Goal: Task Accomplishment & Management: Manage account settings

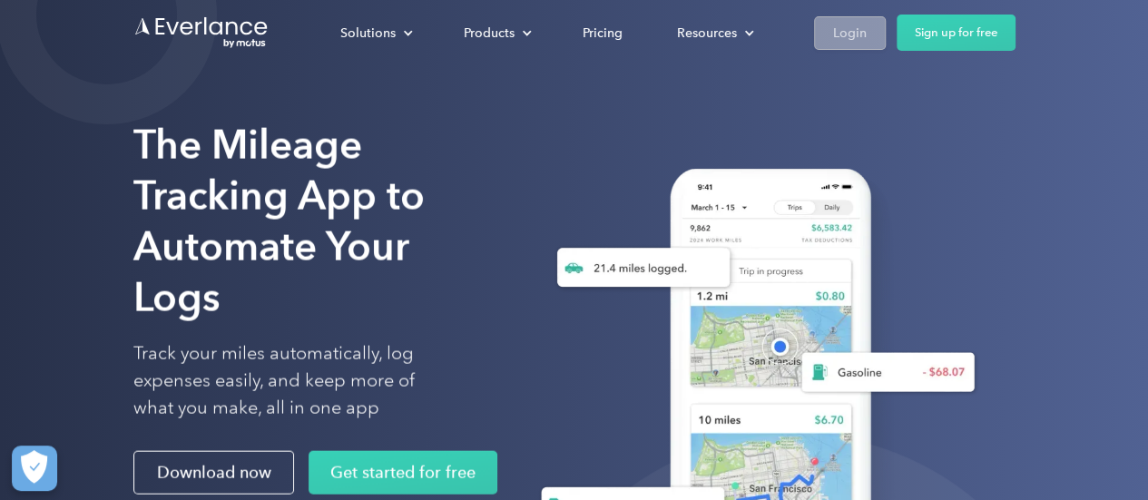
click at [851, 34] on div "Login" at bounding box center [850, 33] width 34 height 23
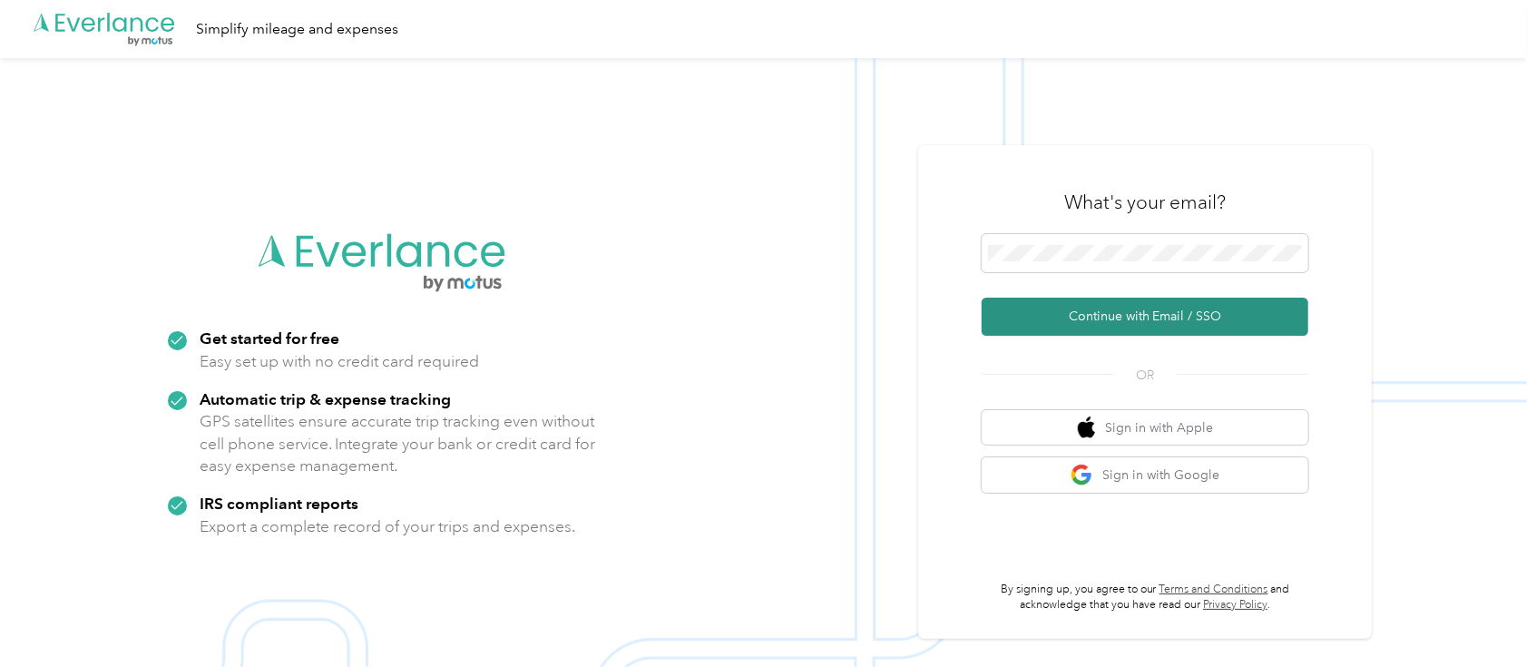
click at [1135, 315] on button "Continue with Email / SSO" at bounding box center [1145, 317] width 327 height 38
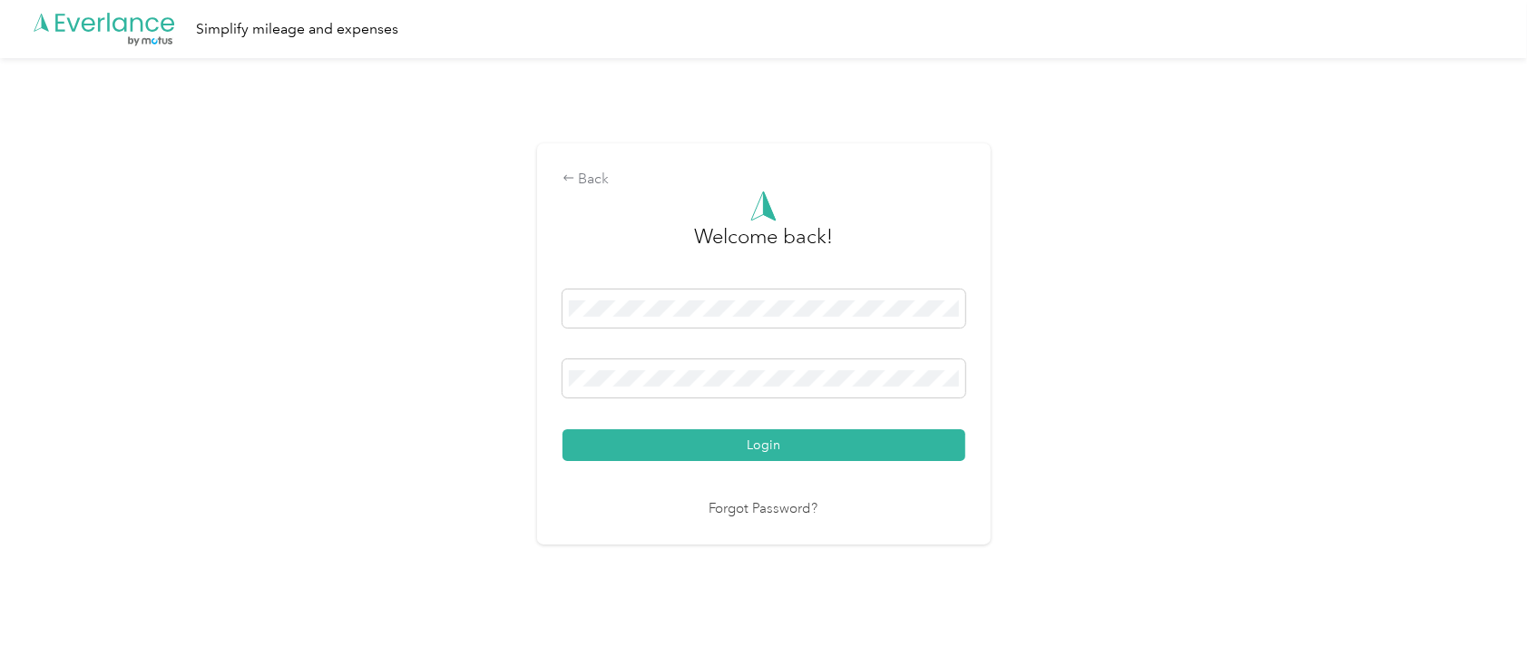
click at [789, 423] on div "Login" at bounding box center [764, 375] width 403 height 172
click at [763, 443] on button "Login" at bounding box center [764, 445] width 403 height 32
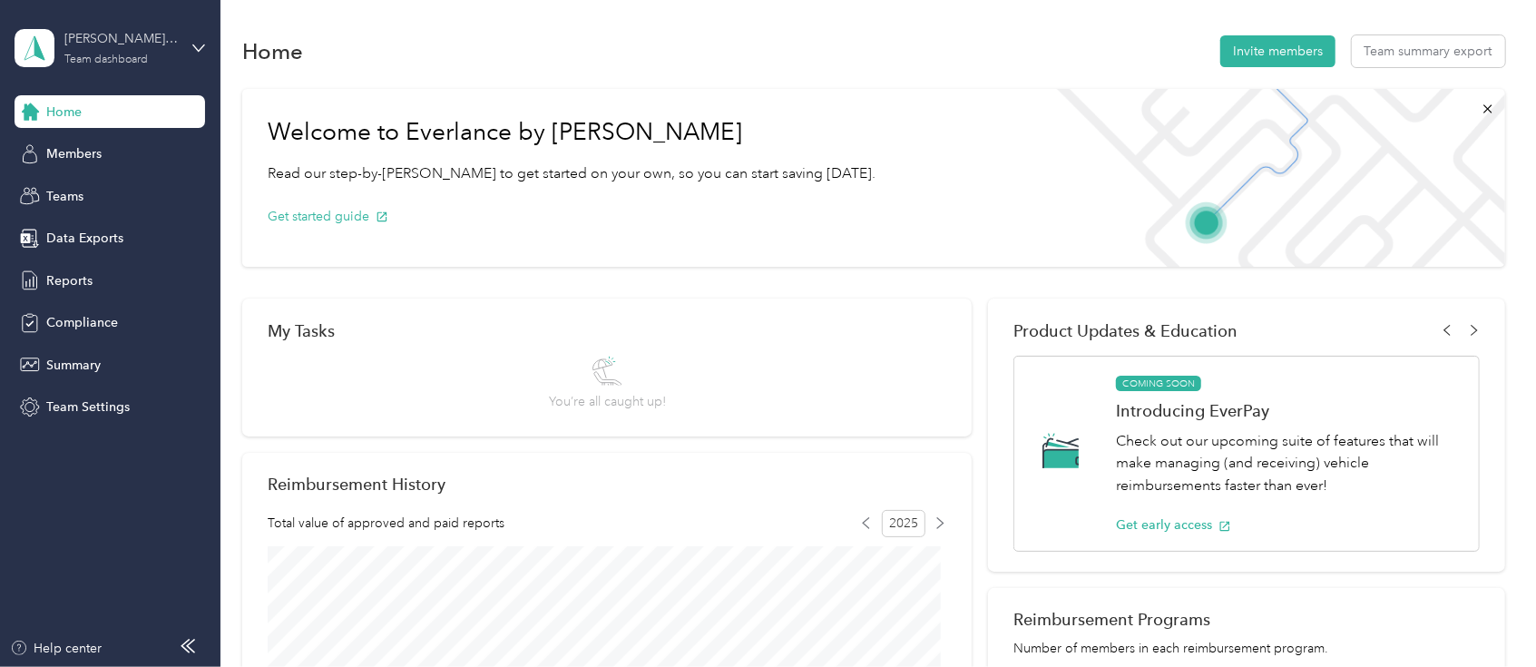
click at [176, 44] on div "James Harper's team" at bounding box center [120, 38] width 113 height 19
click at [113, 183] on div "Personal dashboard" at bounding box center [88, 190] width 114 height 19
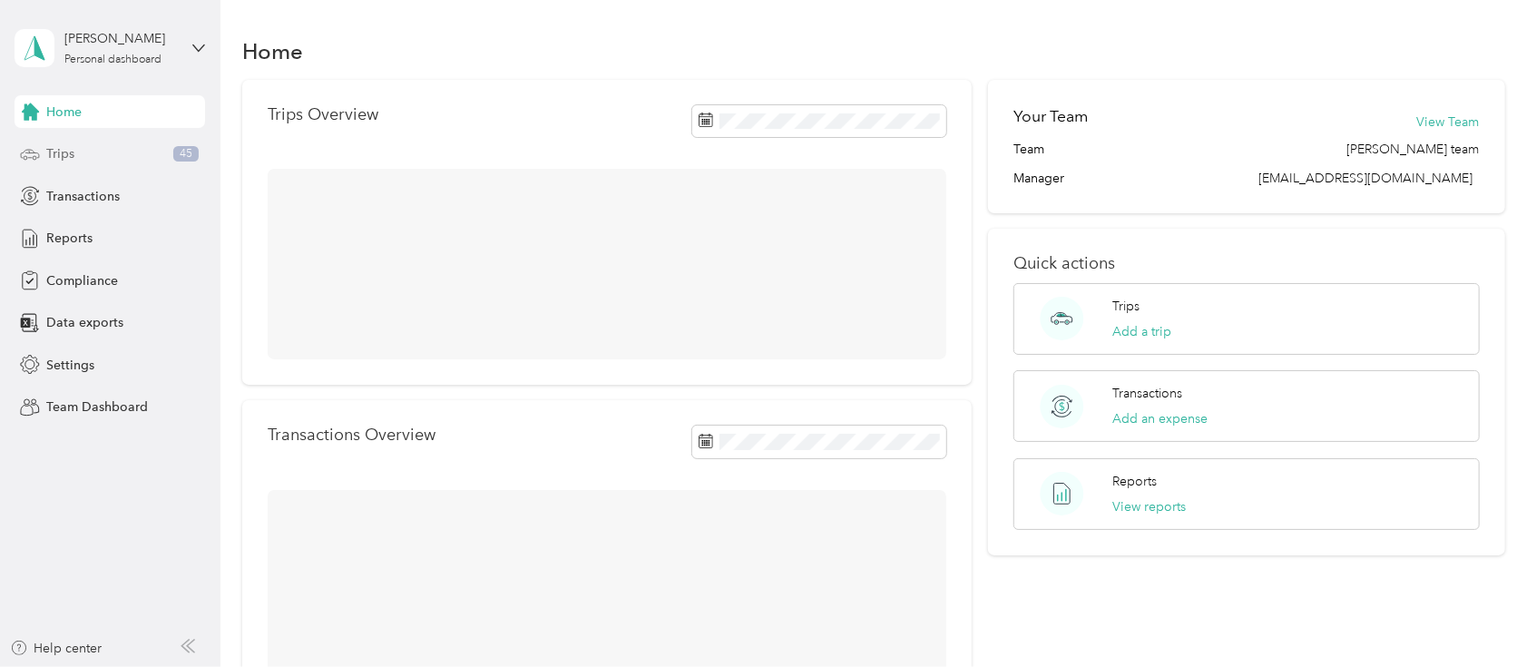
click at [55, 148] on span "Trips" at bounding box center [60, 153] width 28 height 19
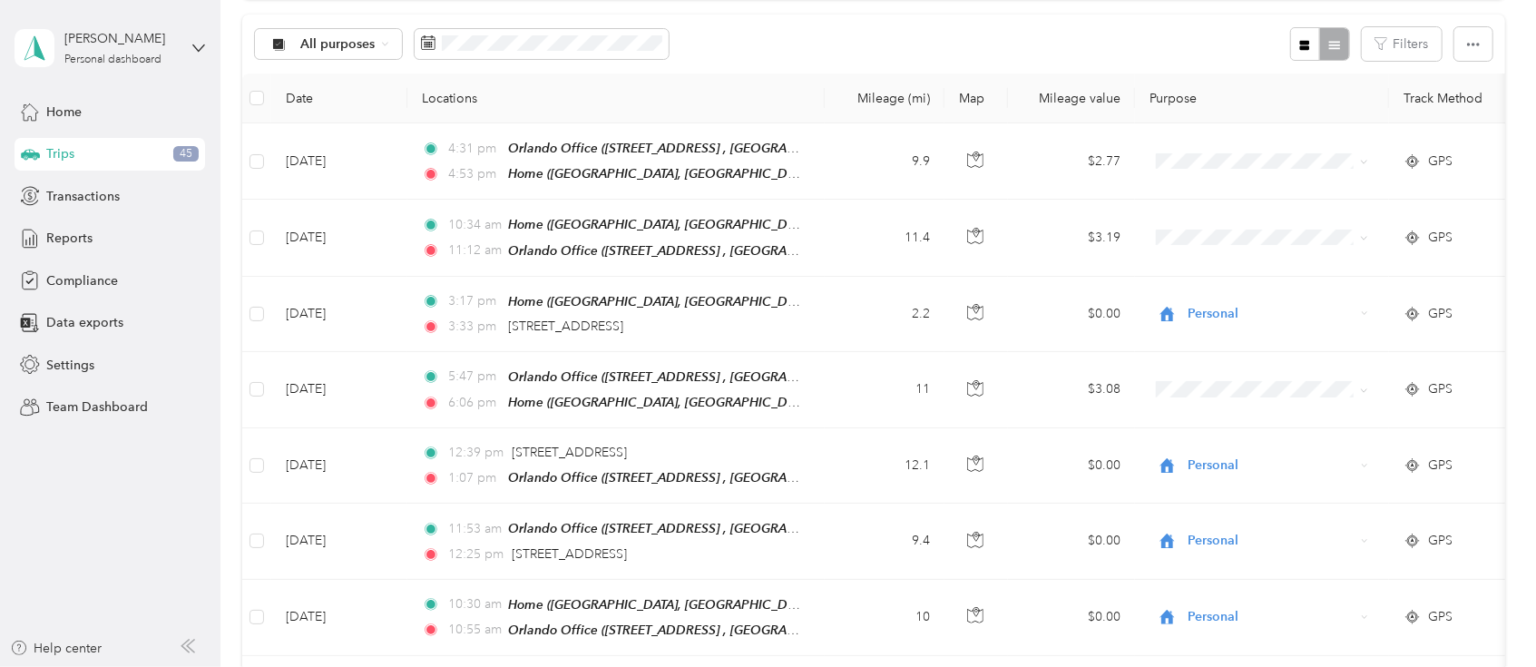
scroll to position [186, 0]
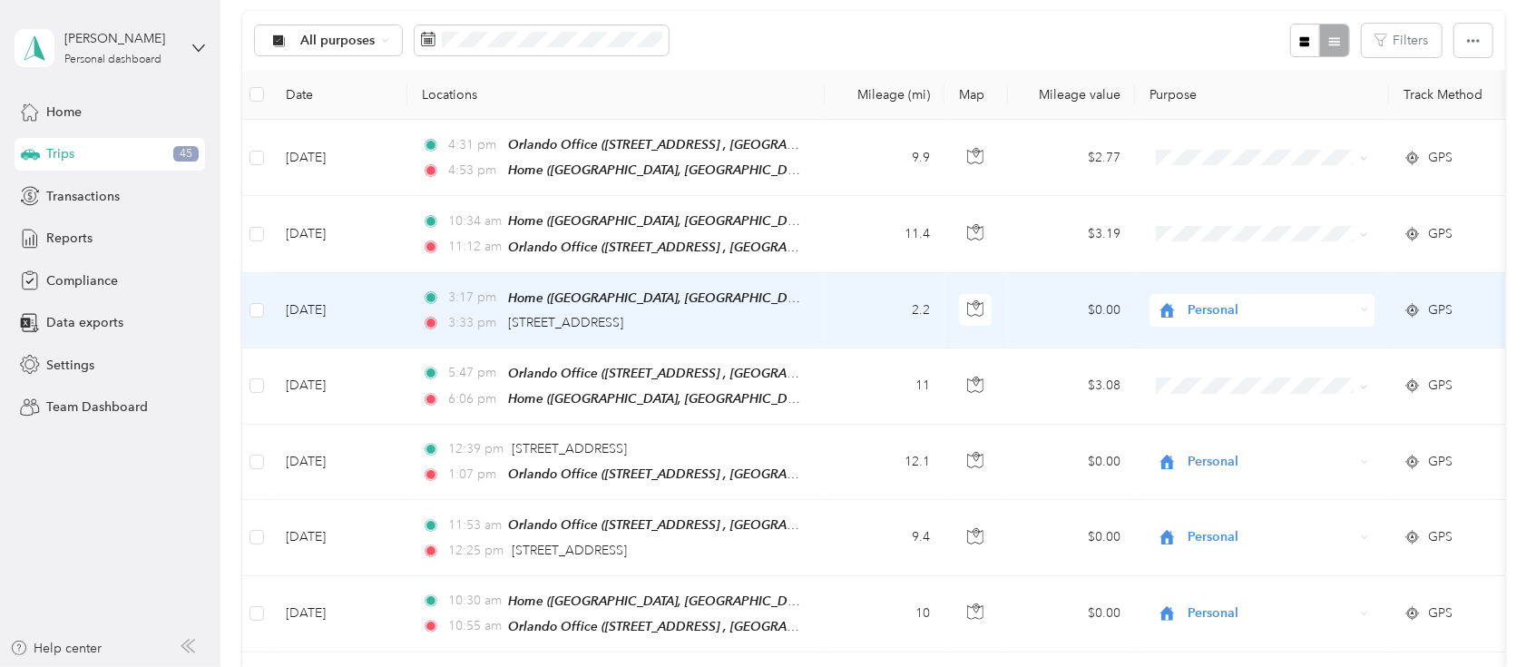
click at [1231, 334] on td "Personal" at bounding box center [1262, 310] width 254 height 75
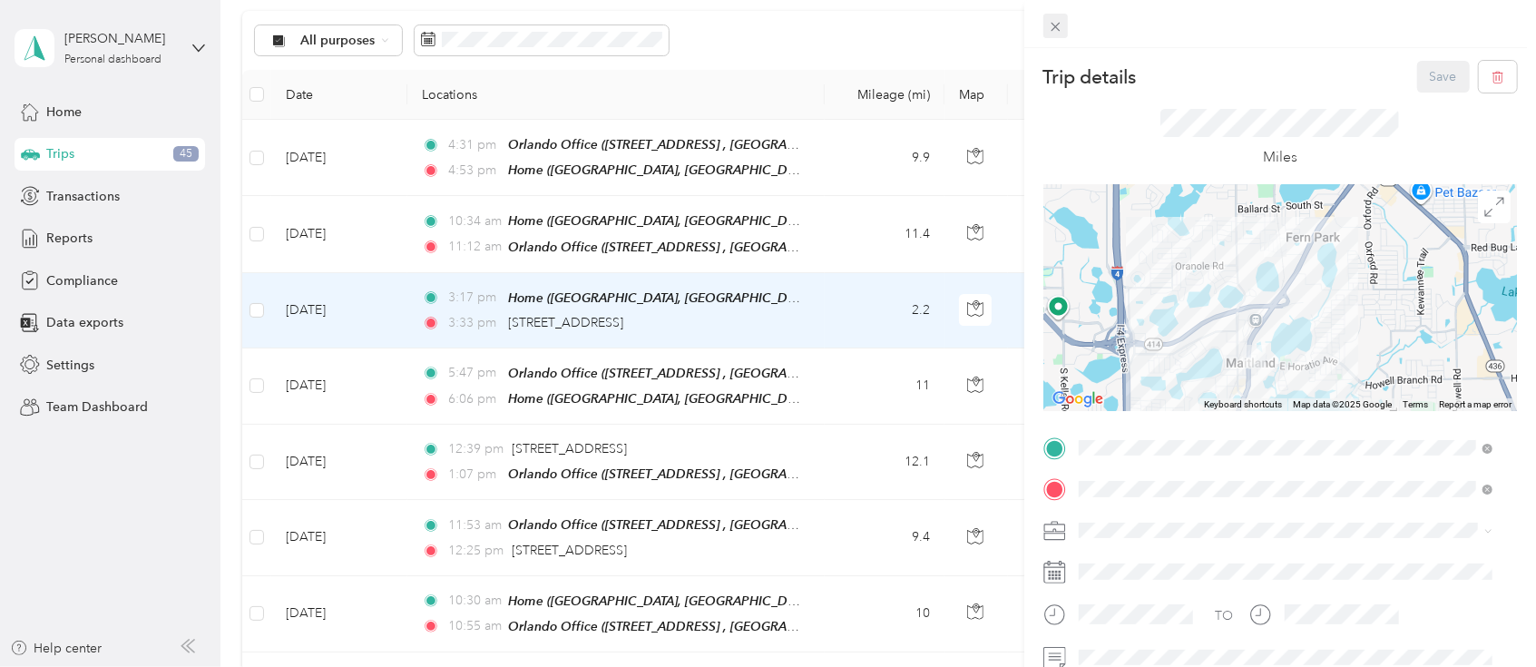
click at [1050, 25] on icon at bounding box center [1055, 26] width 15 height 15
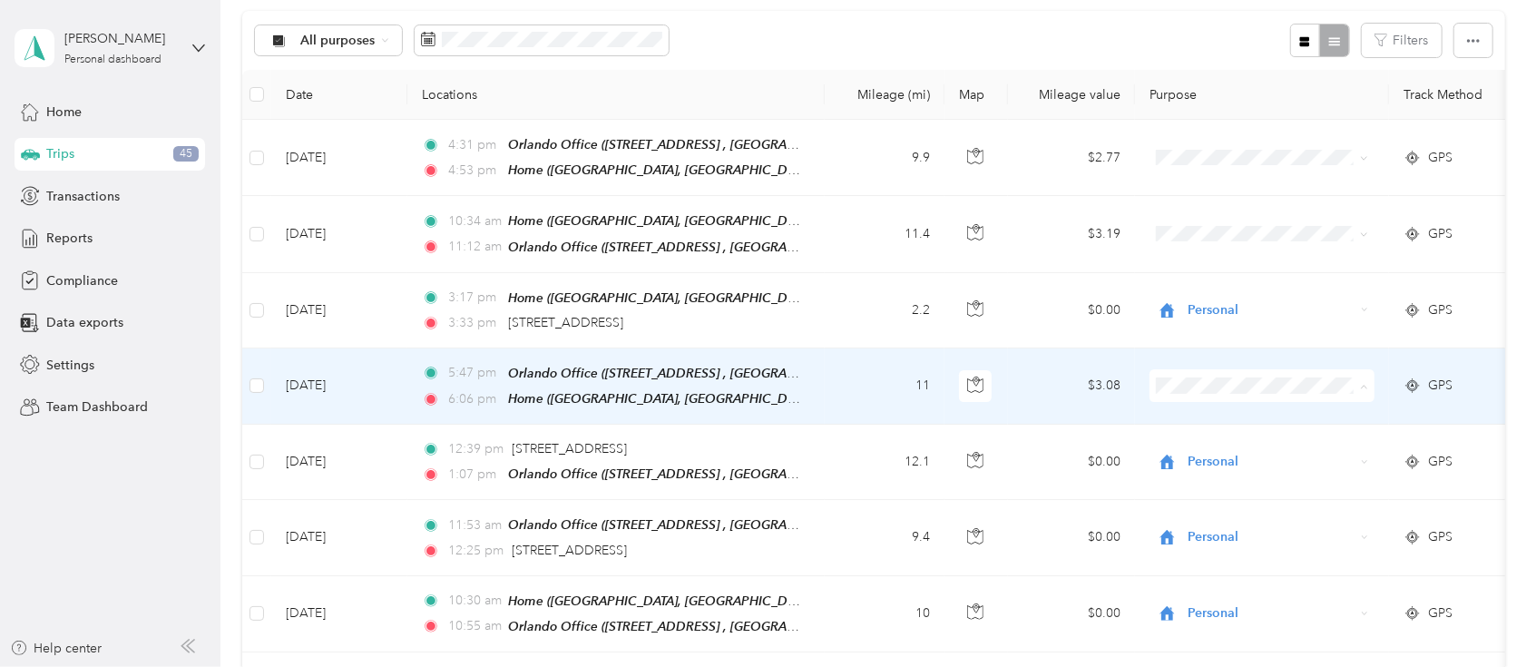
click at [1212, 439] on span "Personal" at bounding box center [1279, 445] width 168 height 19
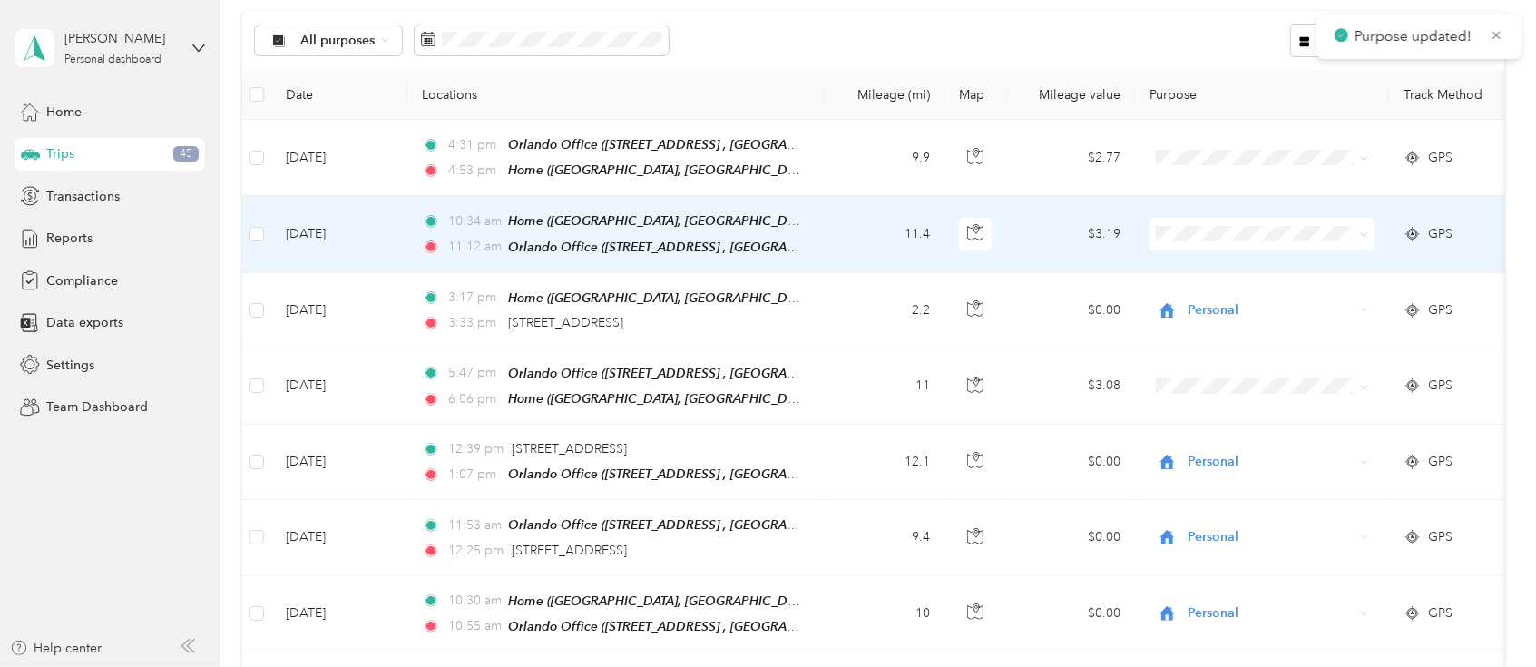
click at [1208, 258] on span "Sales Call" at bounding box center [1279, 263] width 168 height 19
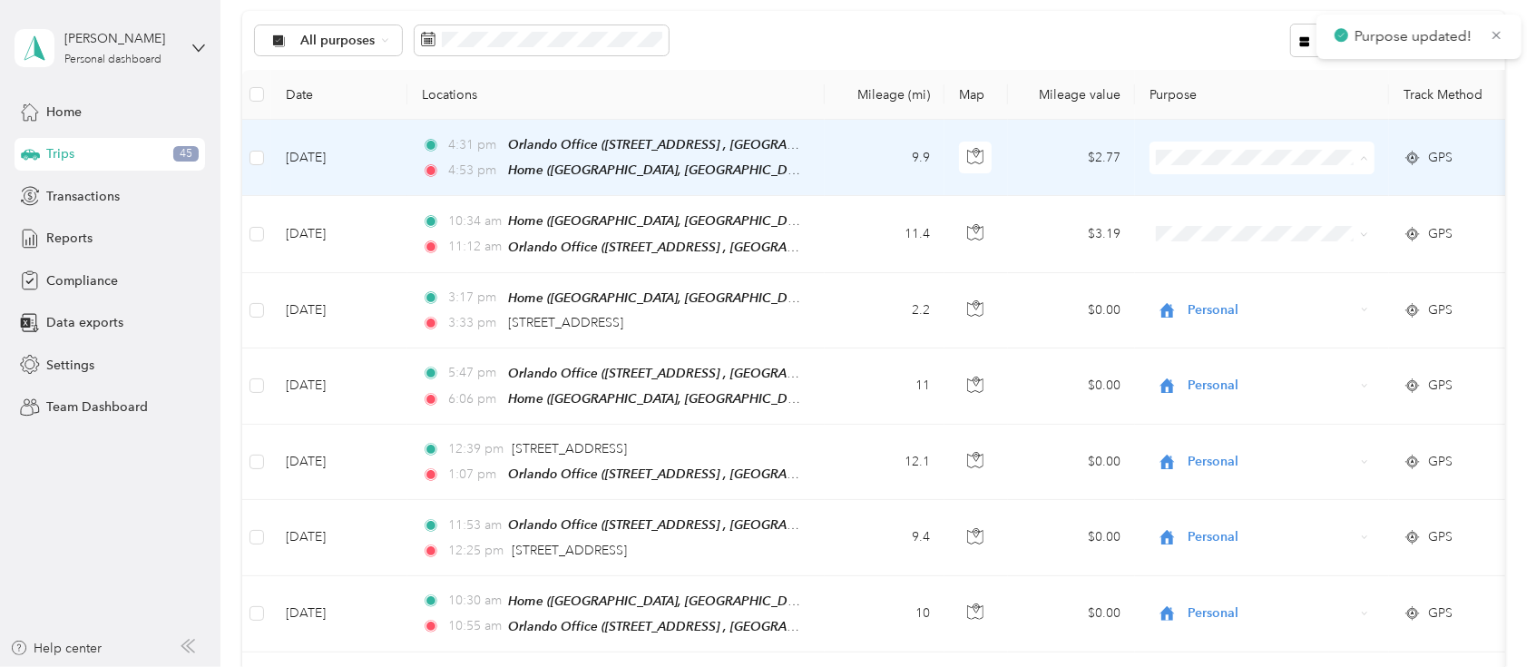
click at [1227, 191] on span "Sales Call" at bounding box center [1279, 190] width 168 height 19
click at [1232, 192] on span "Sales Call" at bounding box center [1268, 190] width 147 height 19
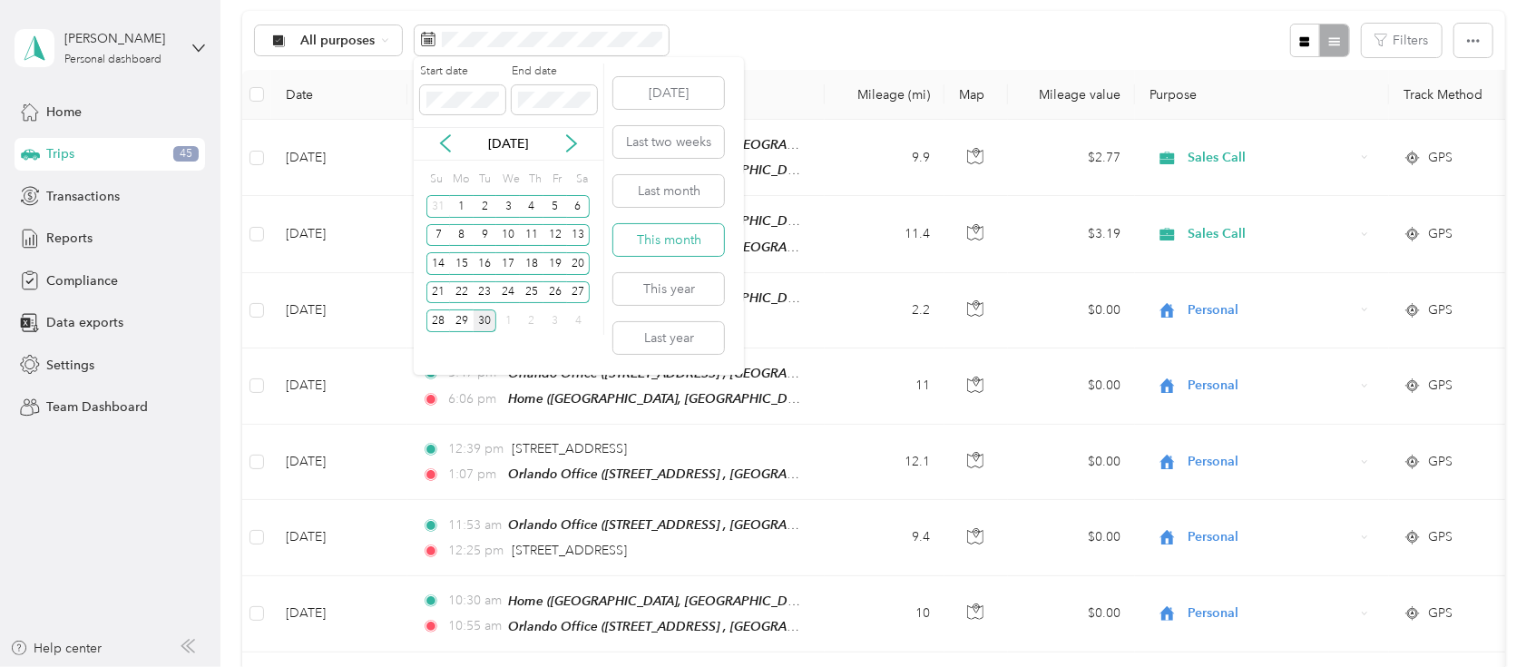
click at [674, 234] on button "This month" at bounding box center [668, 240] width 111 height 32
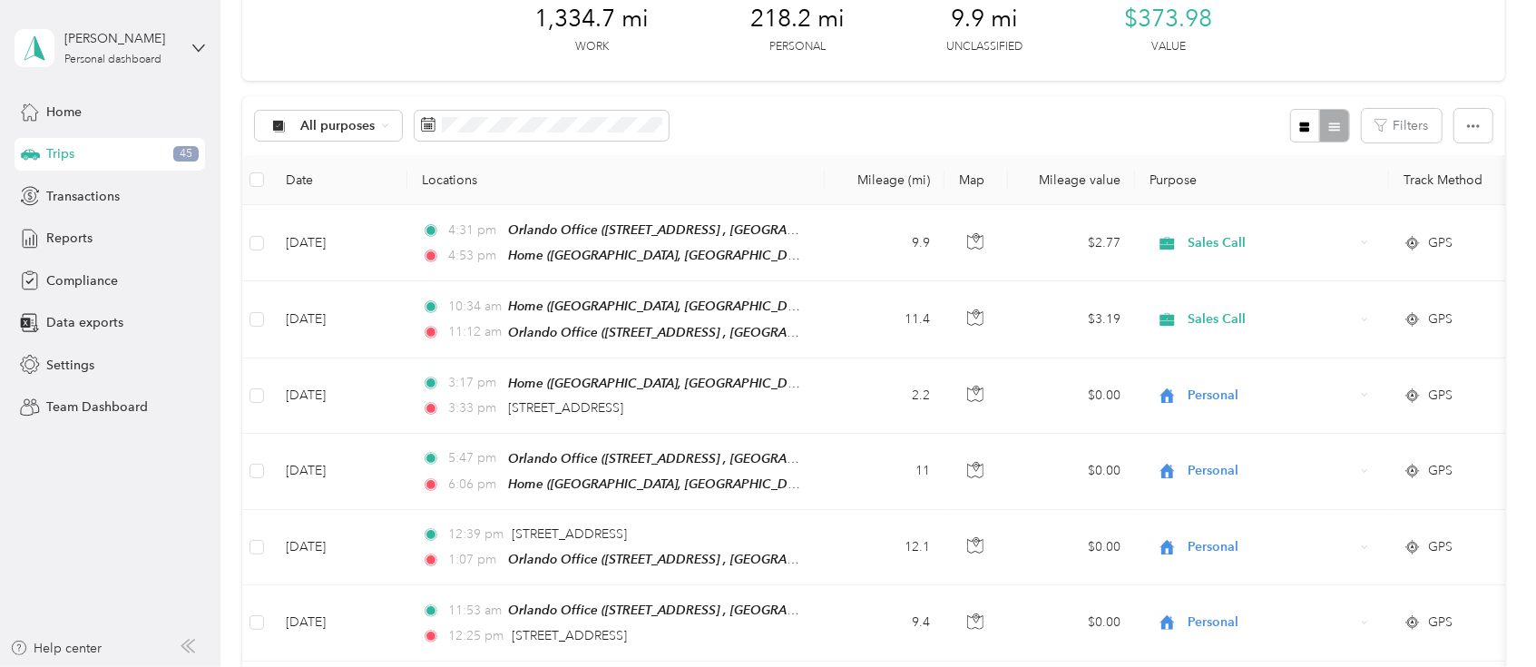
scroll to position [97, 0]
